Goal: Task Accomplishment & Management: Use online tool/utility

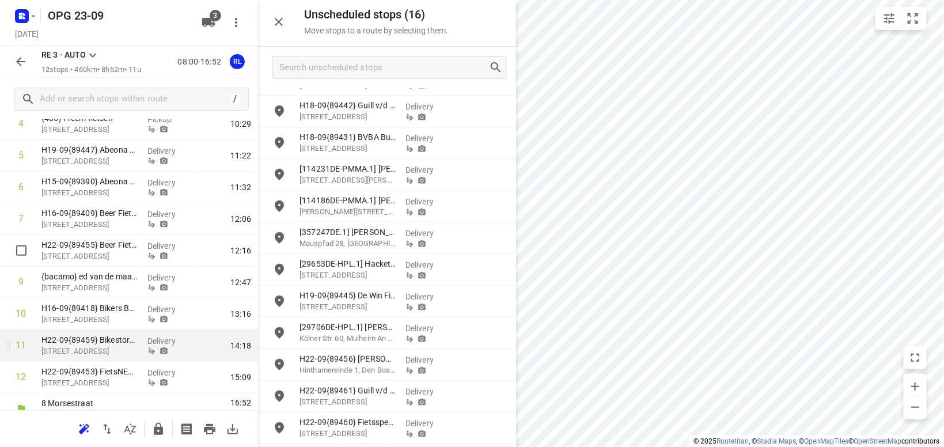
scroll to position [211, 0]
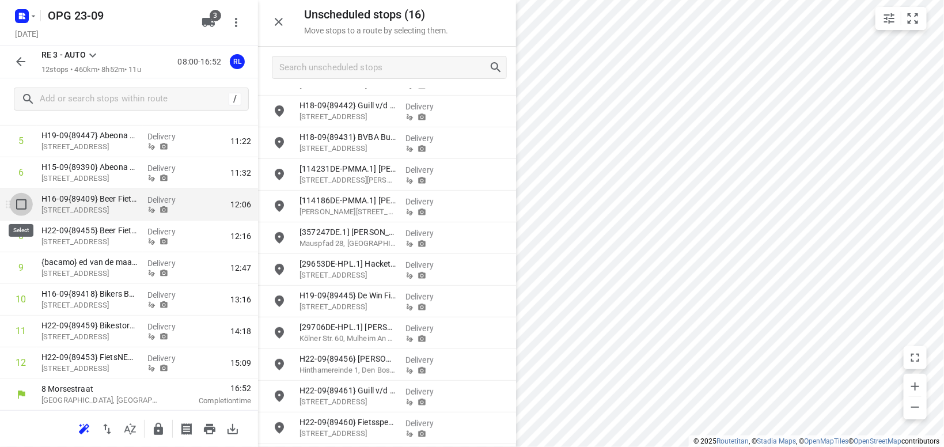
click at [21, 204] on input "checkbox" at bounding box center [21, 204] width 23 height 23
checkbox input "true"
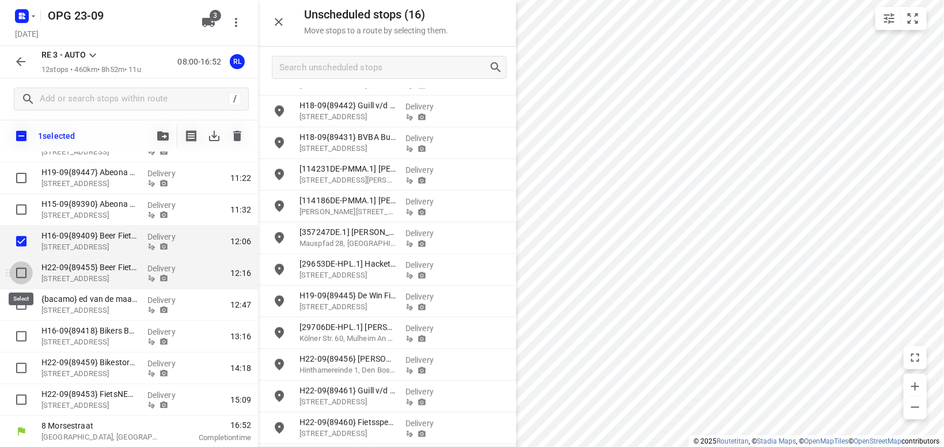
click at [20, 275] on input "checkbox" at bounding box center [21, 272] width 23 height 23
checkbox input "true"
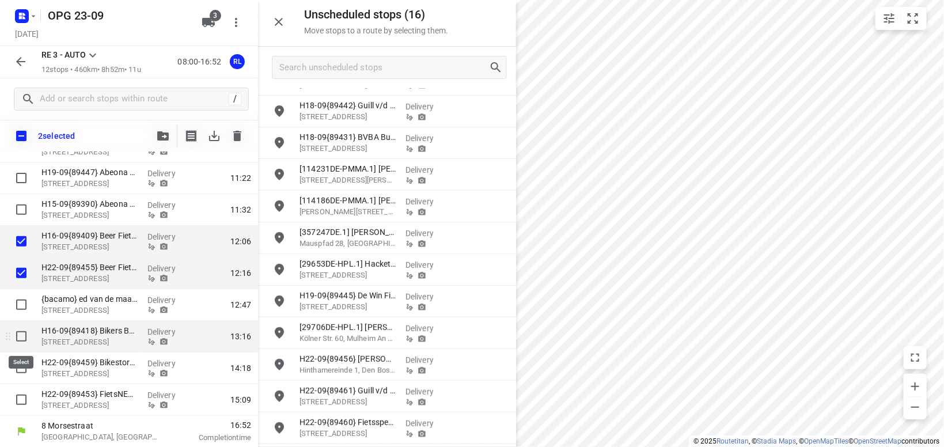
click at [20, 336] on input "checkbox" at bounding box center [21, 336] width 23 height 23
checkbox input "true"
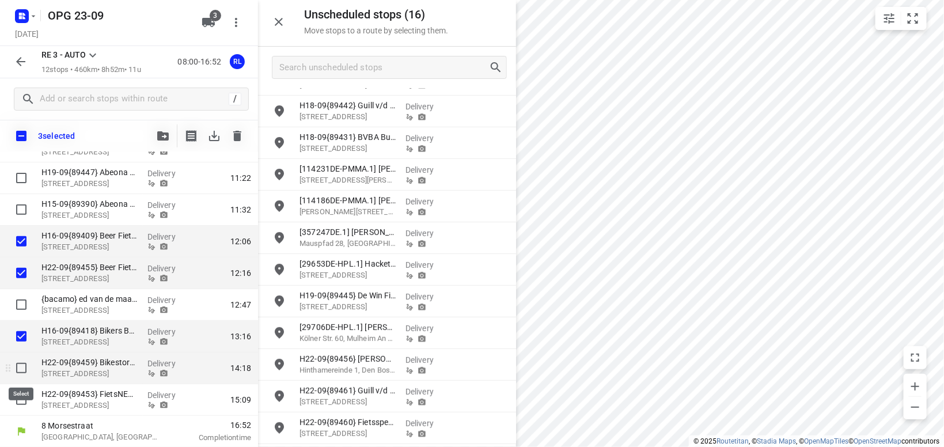
click at [21, 369] on input "checkbox" at bounding box center [21, 367] width 23 height 23
checkbox input "true"
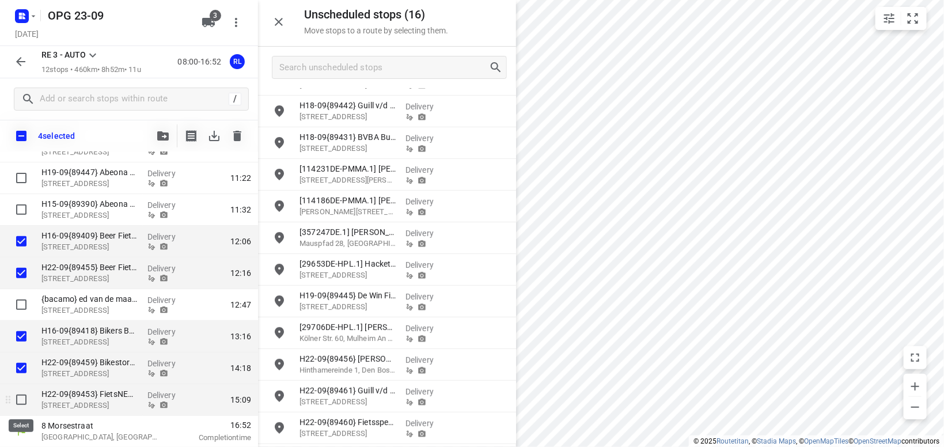
click at [19, 399] on input "checkbox" at bounding box center [21, 399] width 23 height 23
checkbox input "true"
click at [168, 133] on icon "button" at bounding box center [163, 135] width 12 height 9
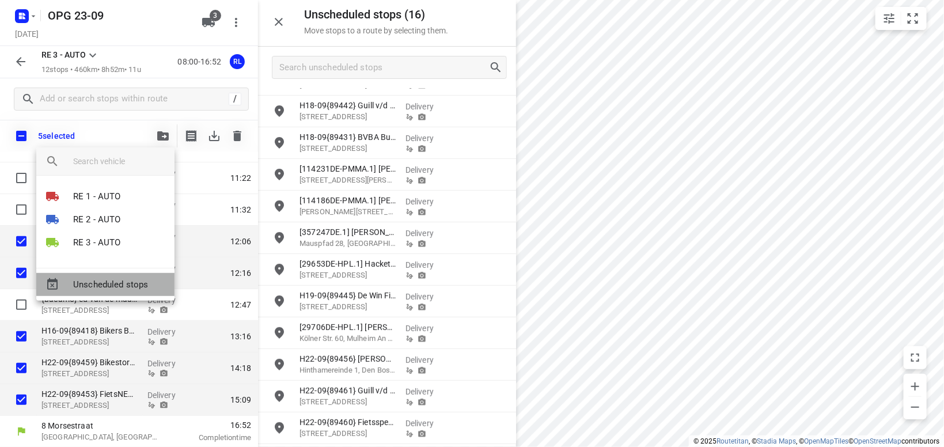
click at [120, 285] on span "Unscheduled stops" at bounding box center [119, 284] width 92 height 13
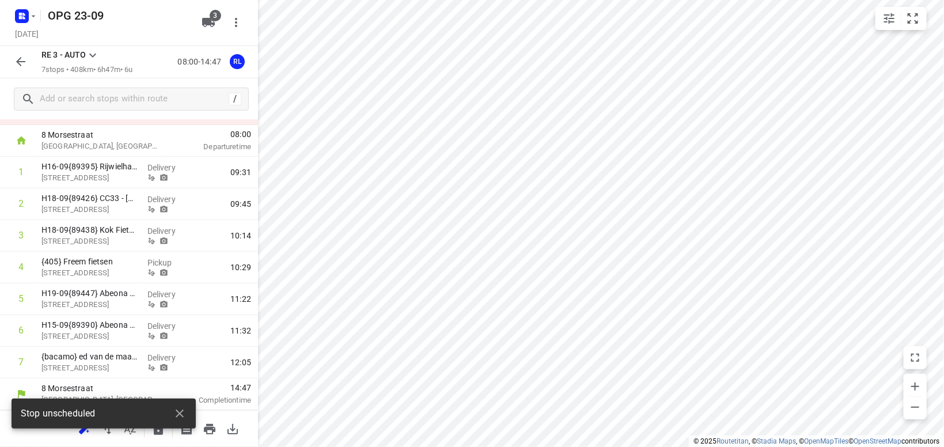
scroll to position [53, 0]
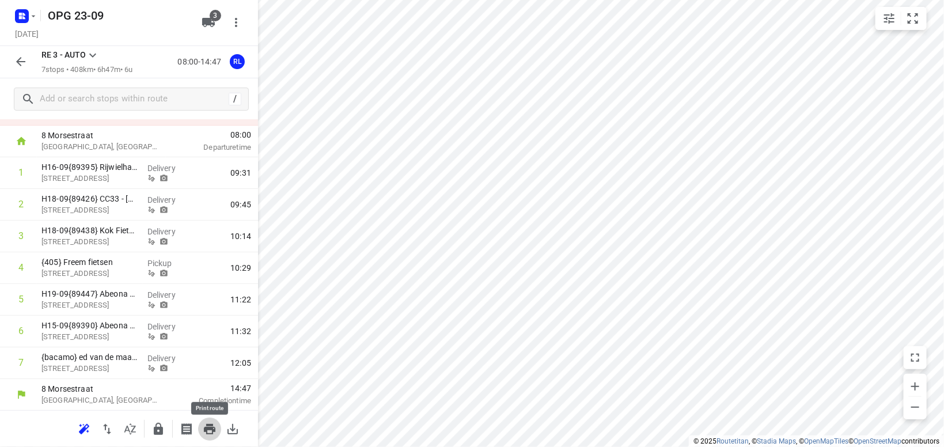
click at [205, 432] on icon "button" at bounding box center [210, 429] width 14 height 14
click at [24, 67] on icon "button" at bounding box center [21, 62] width 14 height 14
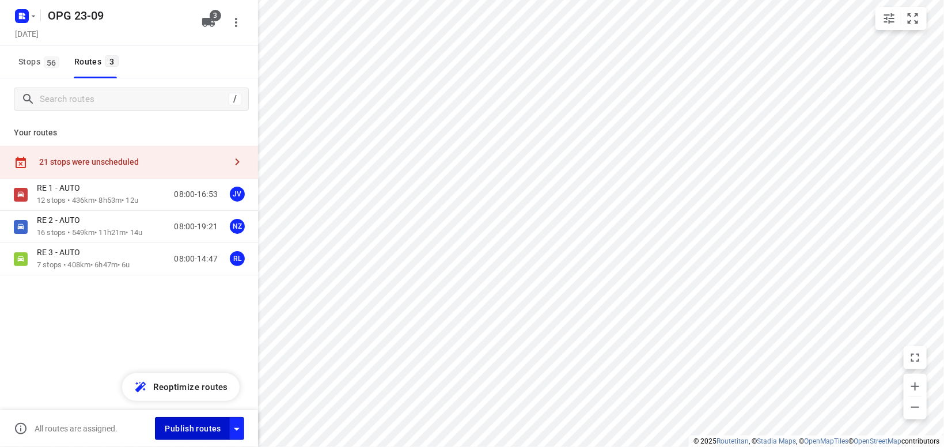
click at [202, 425] on span "Publish routes" at bounding box center [193, 429] width 56 height 14
